Goal: Task Accomplishment & Management: Use online tool/utility

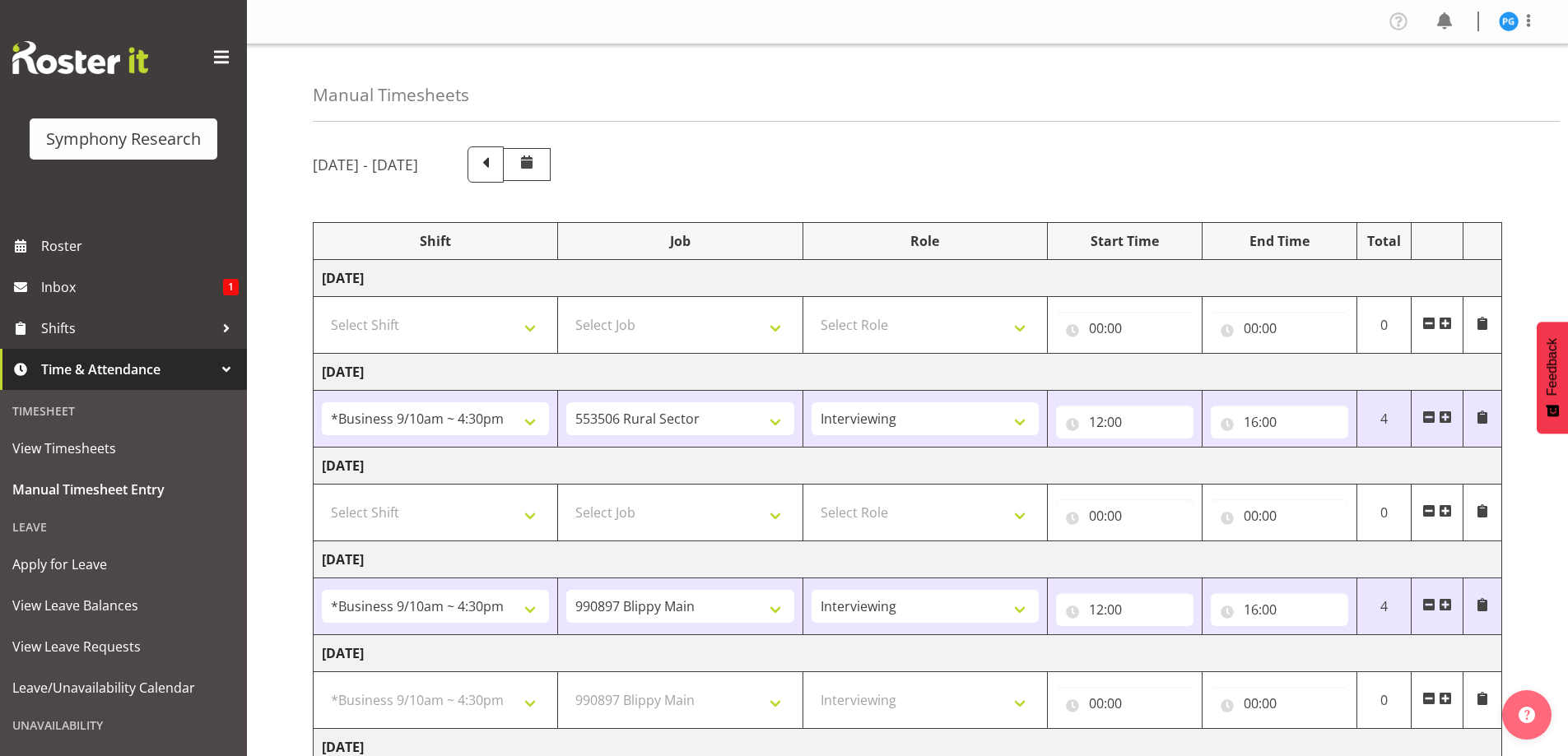
select select "26078"
select select "10587"
select select "47"
select select "26078"
select select "10631"
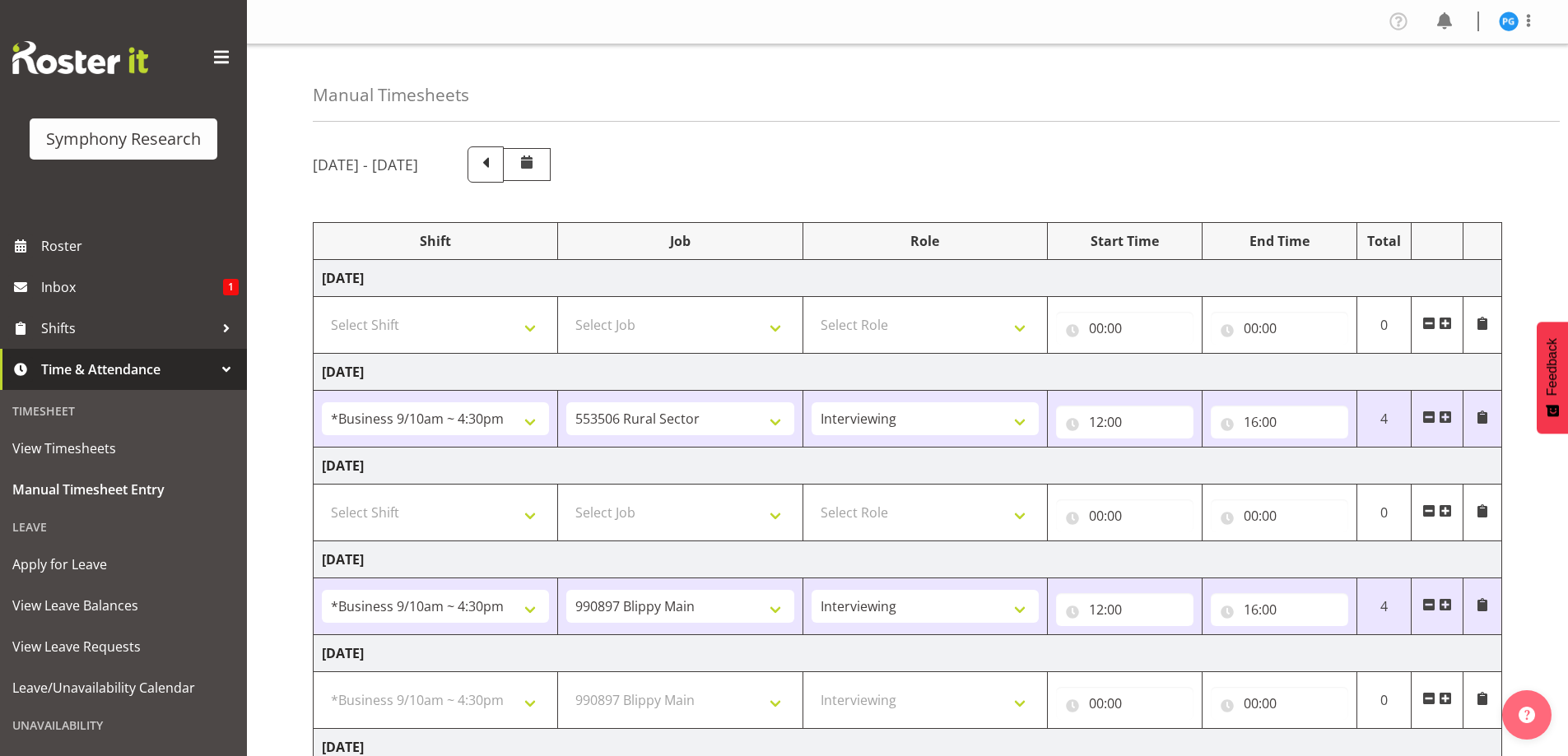
select select "47"
select select "26078"
select select "10631"
select select "47"
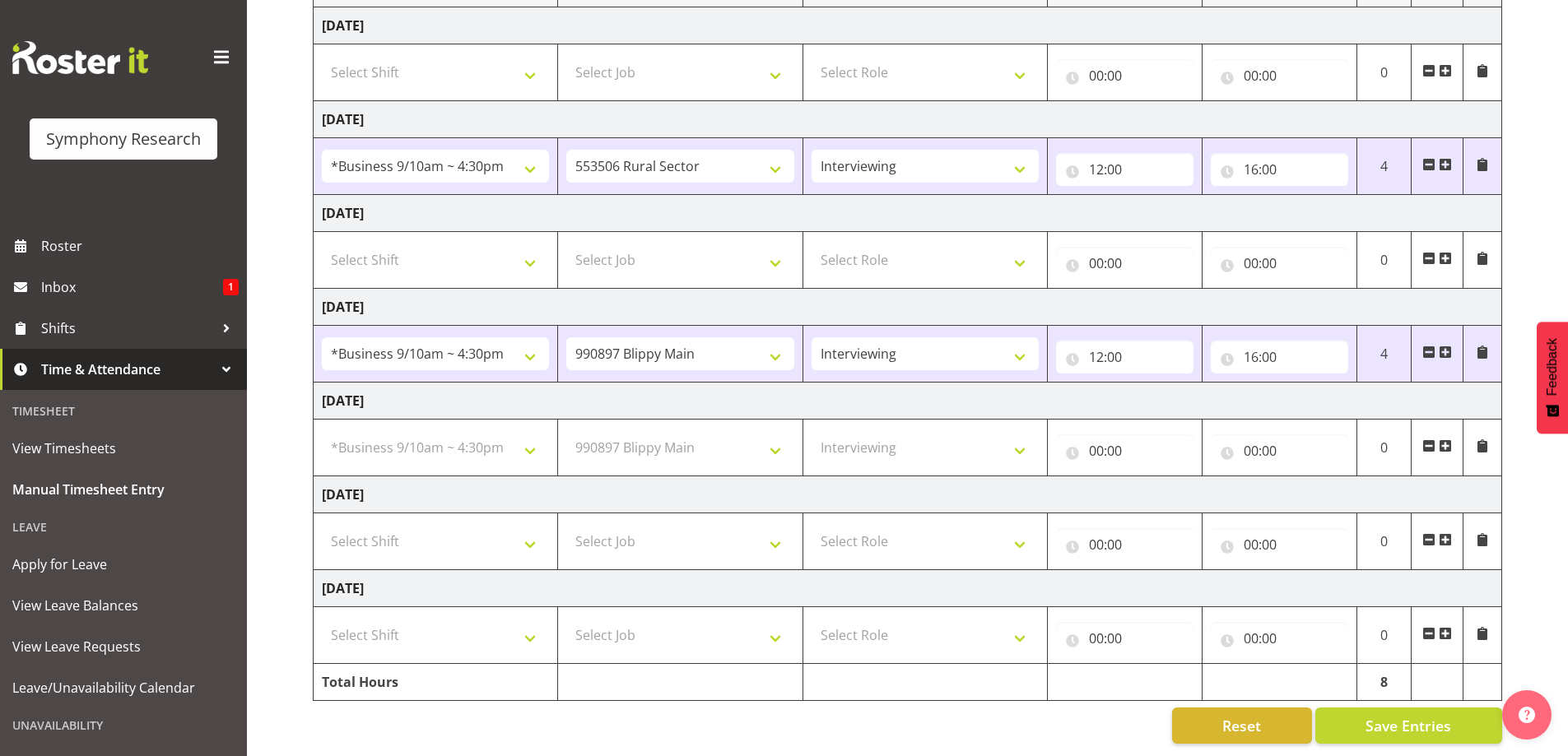
scroll to position [265, 0]
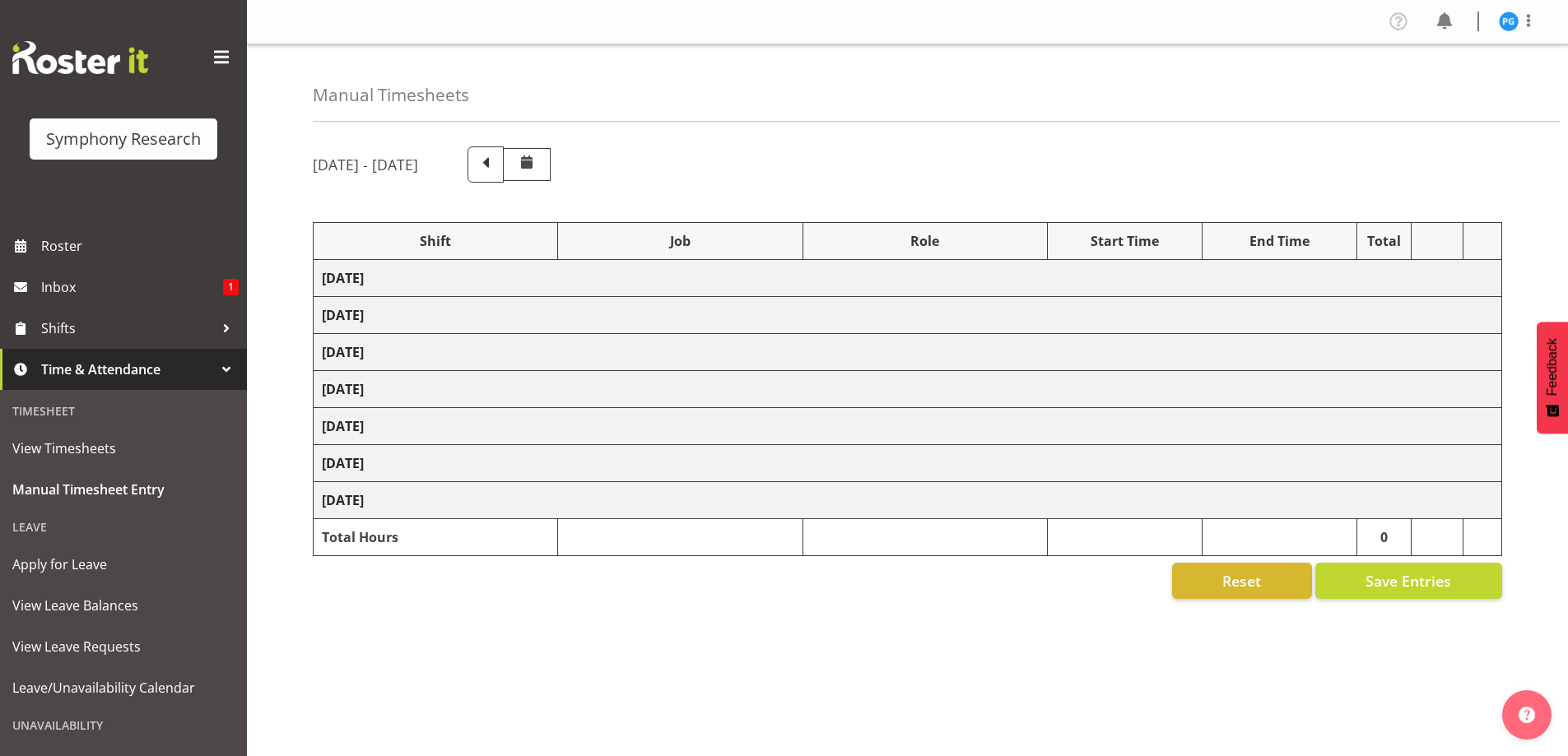
select select "26078"
select select "10587"
select select "47"
select select "26078"
select select "10631"
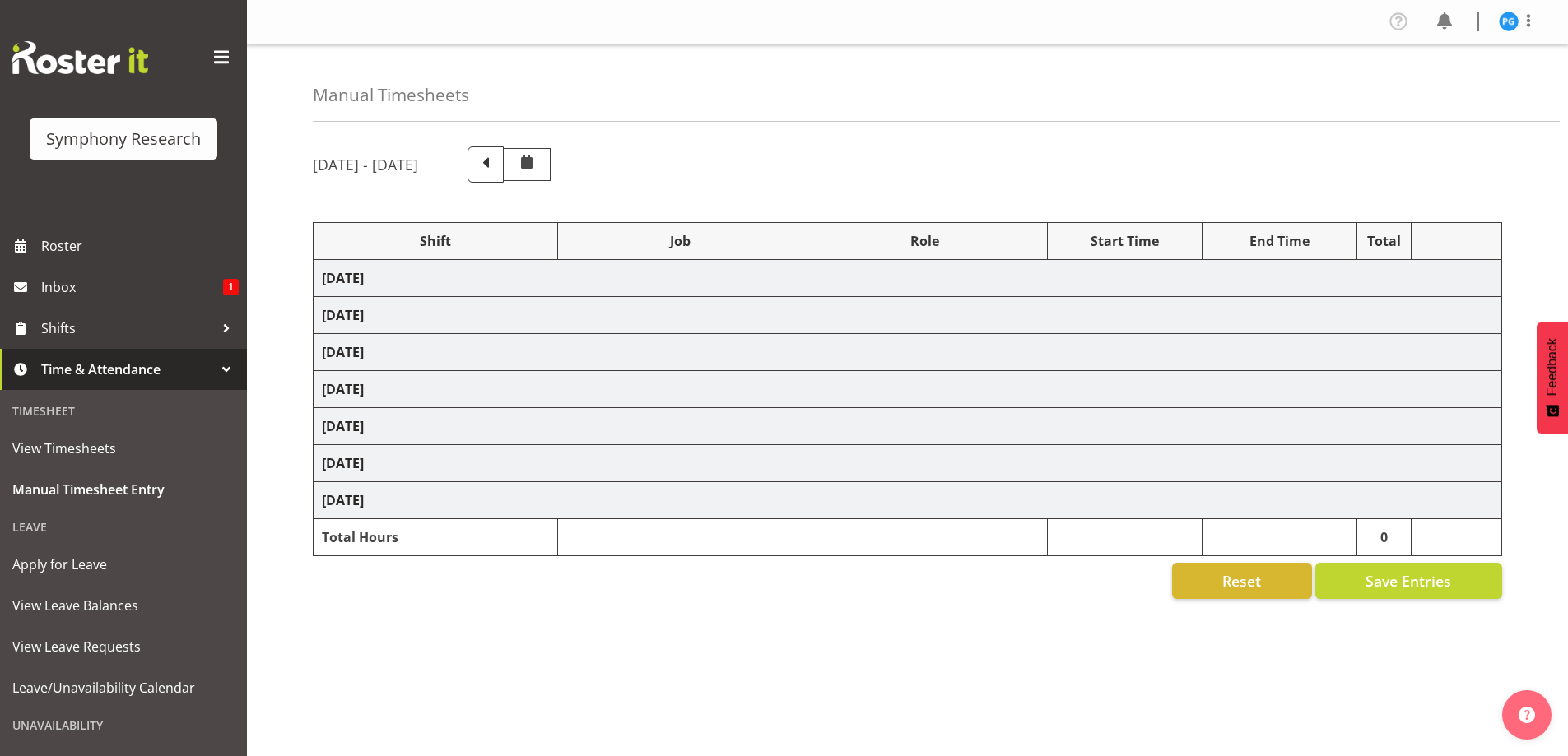
select select "47"
select select "26078"
select select "10631"
select select "47"
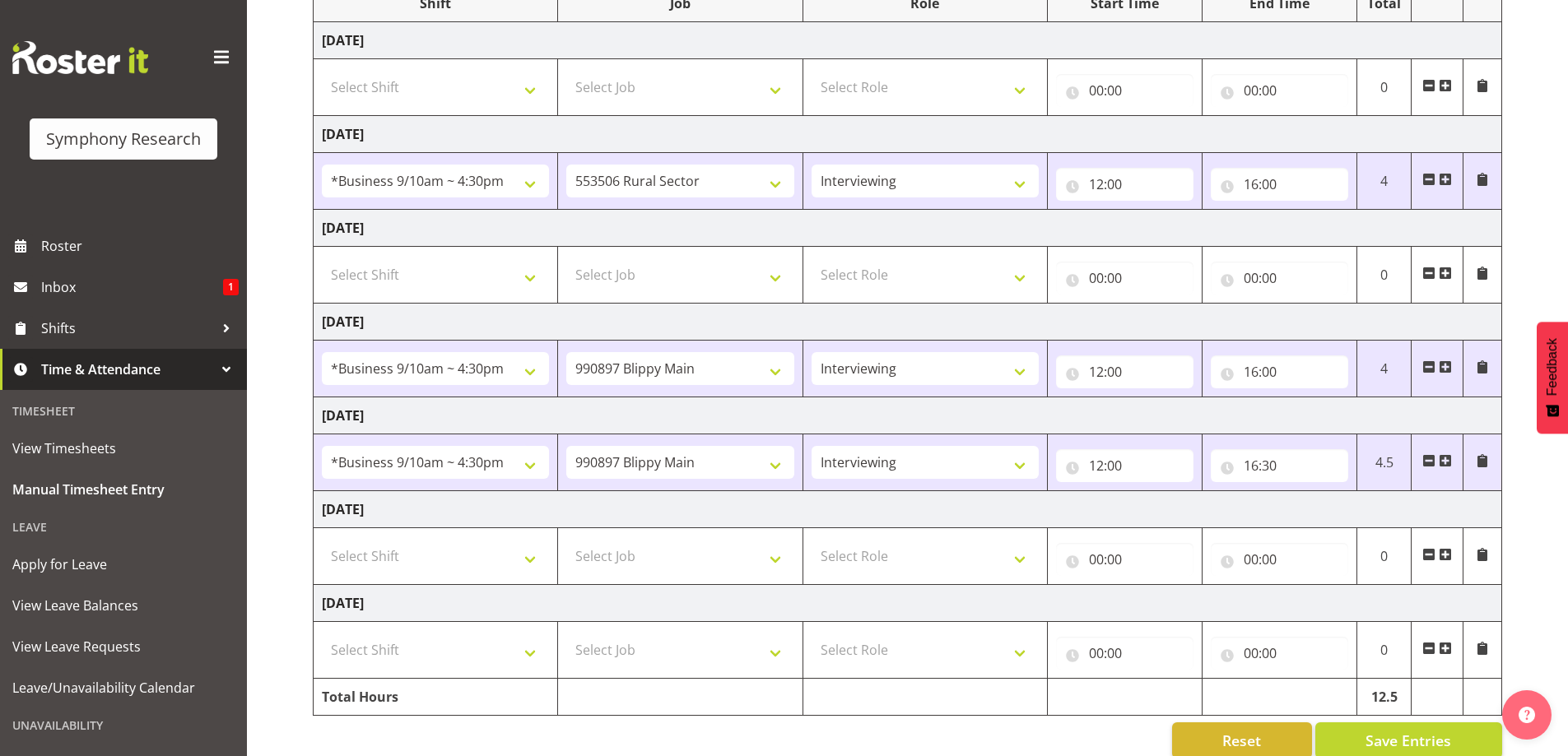
scroll to position [265, 0]
